Goal: Transaction & Acquisition: Book appointment/travel/reservation

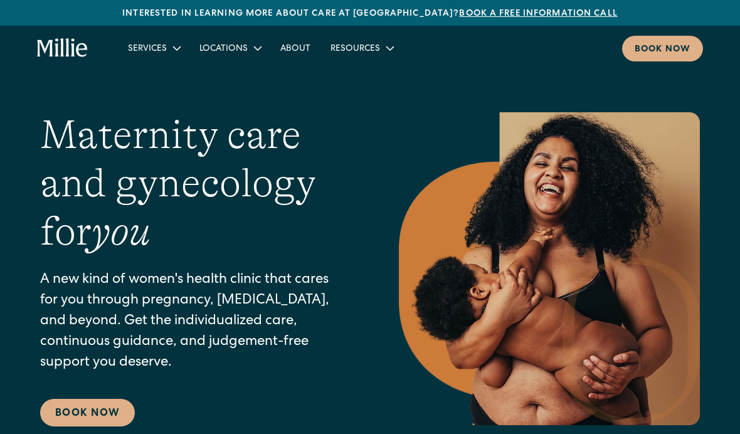
click at [161, 51] on div "Services" at bounding box center [147, 49] width 39 height 13
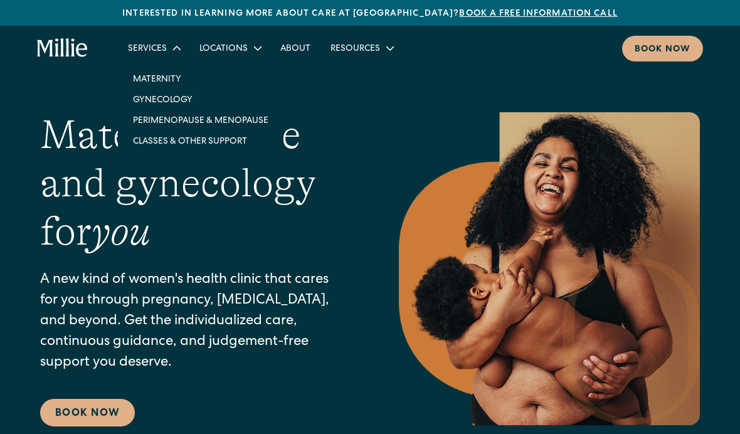
click at [172, 102] on link "Gynecology" at bounding box center [201, 99] width 156 height 21
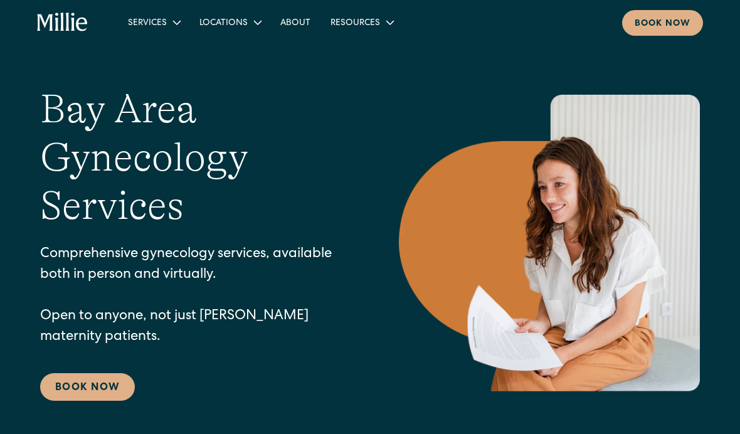
click at [678, 29] on div "Book now" at bounding box center [663, 24] width 56 height 13
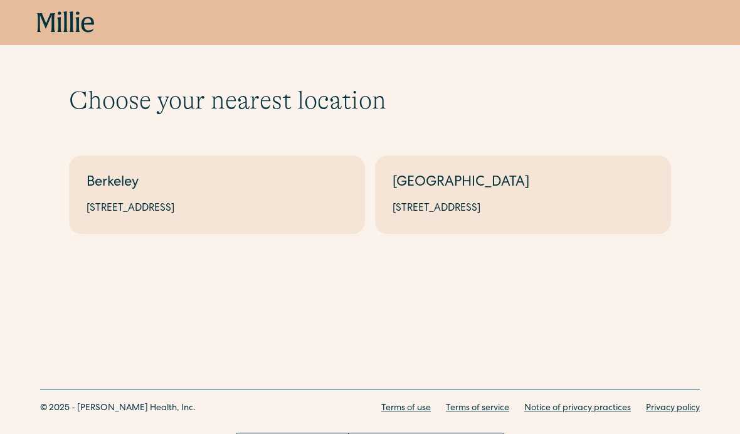
click at [196, 225] on link "Berkeley 2999 Regent St, Suite 524, Berkeley, CA 94705" at bounding box center [217, 195] width 296 height 78
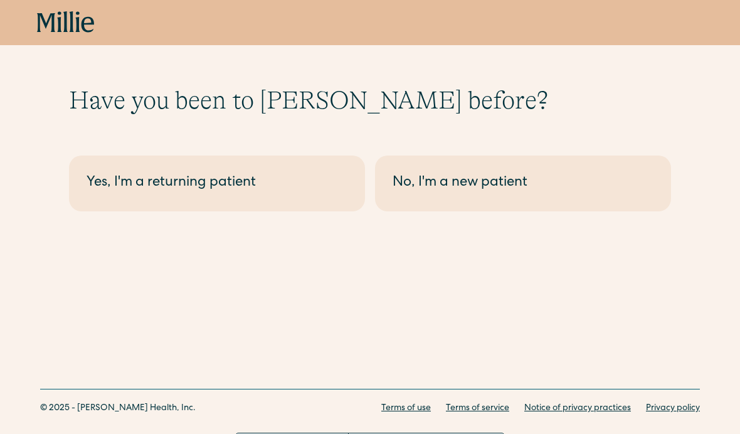
click at [279, 203] on link "Yes, I'm a returning patient" at bounding box center [217, 184] width 296 height 56
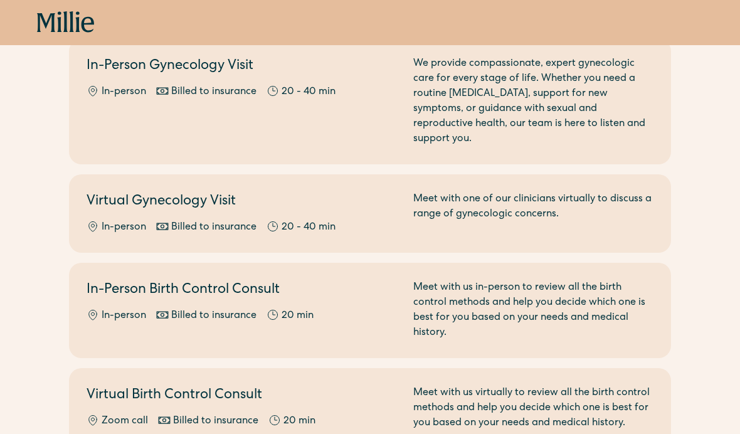
scroll to position [259, 0]
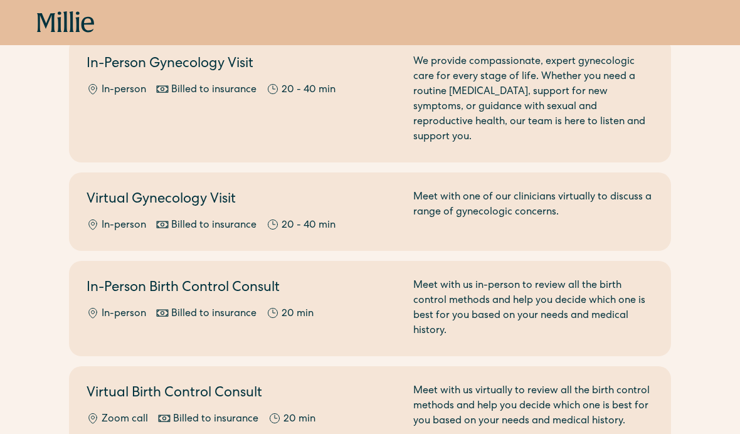
click at [328, 191] on h2 "Virtual Gynecology Visit" at bounding box center [243, 200] width 312 height 21
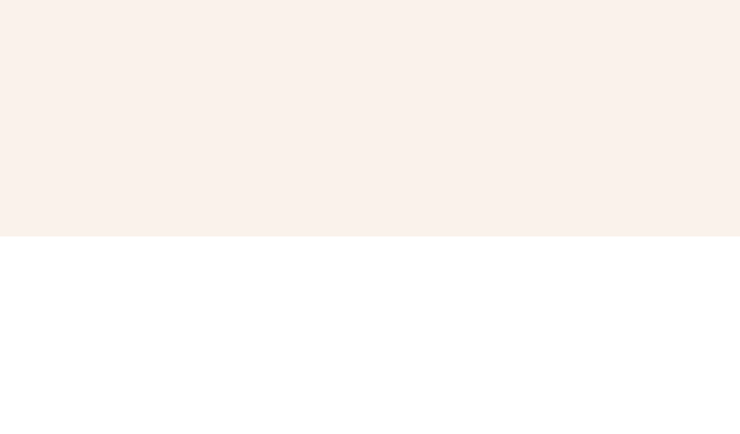
scroll to position [643, 0]
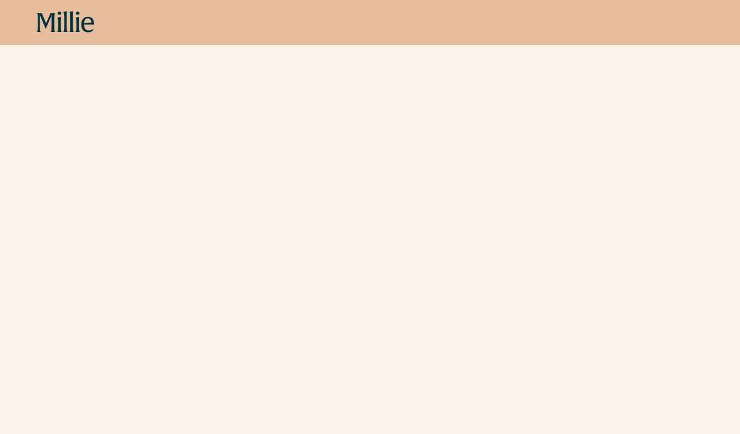
scroll to position [473, 0]
